Goal: Transaction & Acquisition: Purchase product/service

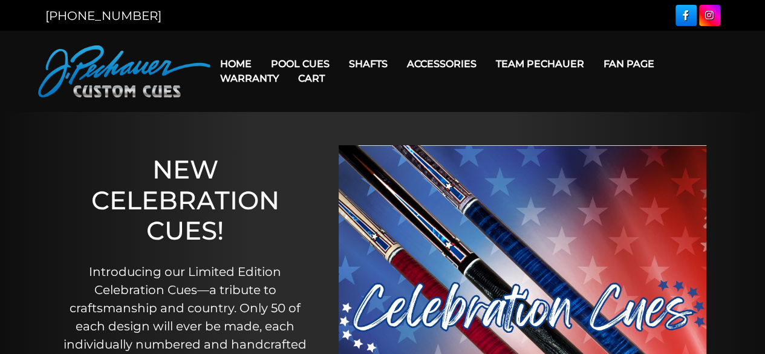
click at [300, 65] on link "Cart" at bounding box center [311, 78] width 46 height 31
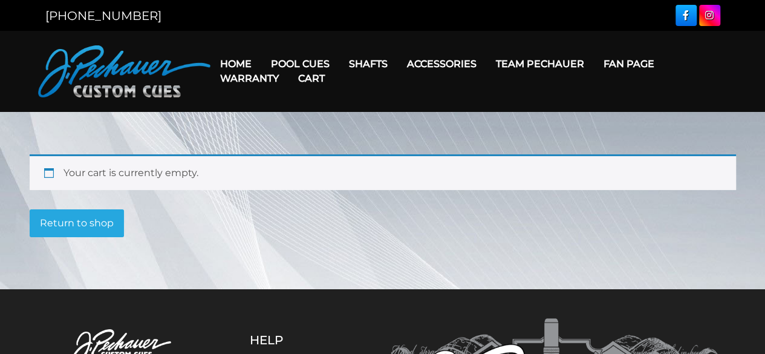
click at [297, 63] on link "Cart" at bounding box center [311, 78] width 46 height 31
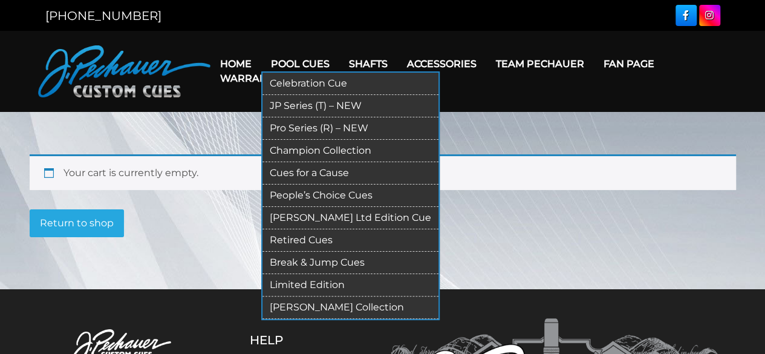
click at [293, 101] on link "JP Series (T) – NEW" at bounding box center [350, 106] width 176 height 22
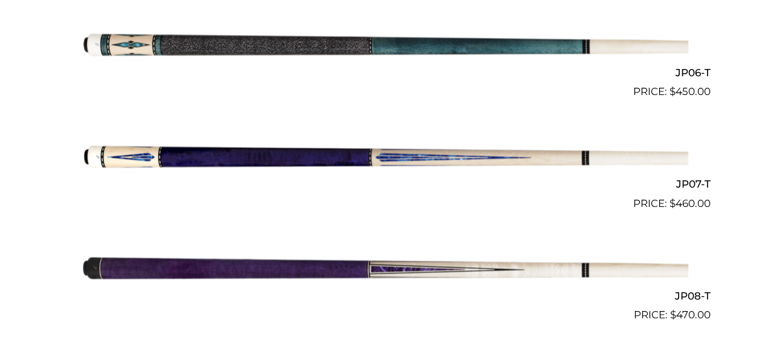
scroll to position [1131, 0]
